Goal: Book appointment/travel/reservation

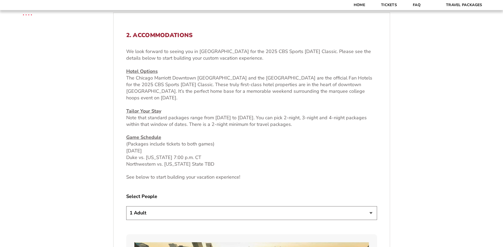
scroll to position [239, 0]
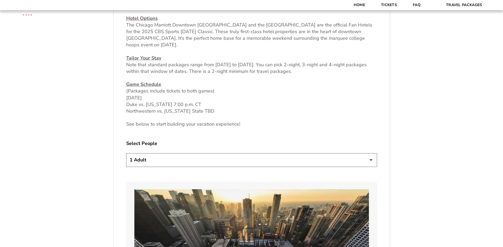
click at [340, 163] on select "1 Adult 2 Adults 3 Adults 4 Adults 2 Adults + 1 Child 2 Adults + 2 Children 2 A…" at bounding box center [251, 160] width 251 height 14
select select "2 Adults"
click at [126, 153] on select "1 Adult 2 Adults 3 Adults 4 Adults 2 Adults + 1 Child 2 Adults + 2 Children 2 A…" at bounding box center [251, 160] width 251 height 14
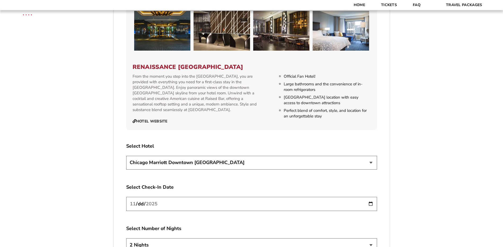
scroll to position [876, 0]
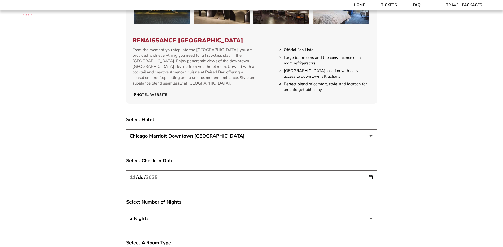
click at [372, 172] on input "[DATE]" at bounding box center [251, 178] width 251 height 14
click at [373, 214] on select "2 Nights 3 Nights 4 Nights" at bounding box center [251, 219] width 251 height 14
select select "3 Nights"
click at [126, 212] on select "2 Nights 3 Nights 4 Nights" at bounding box center [251, 219] width 251 height 14
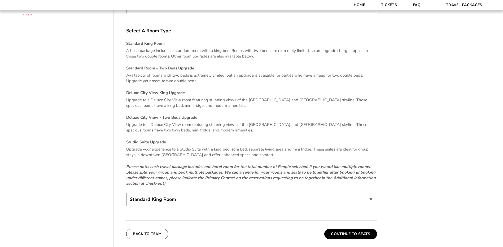
scroll to position [1115, 0]
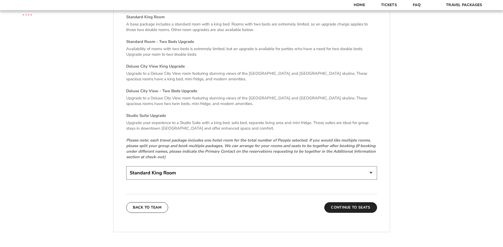
click at [350, 204] on button "Continue To Seats" at bounding box center [351, 207] width 53 height 11
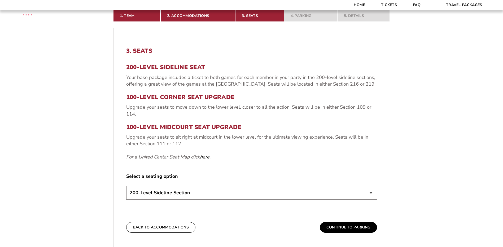
scroll to position [197, 0]
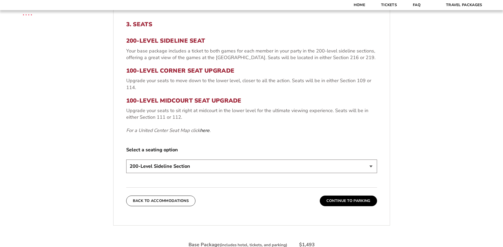
click at [331, 168] on select "200-Level Sideline Section 100-Level Corner Seat Upgrade (+$80 per person) 100-…" at bounding box center [251, 167] width 251 height 14
select select "100-Level Corner Seat Upgrade"
click at [126, 160] on select "200-Level Sideline Section 100-Level Corner Seat Upgrade (+$80 per person) 100-…" at bounding box center [251, 167] width 251 height 14
click at [340, 201] on button "Continue To Parking" at bounding box center [348, 201] width 57 height 11
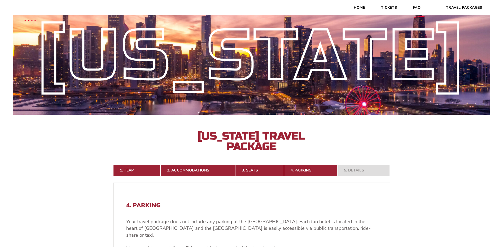
scroll to position [0, 0]
